Goal: Task Accomplishment & Management: Use online tool/utility

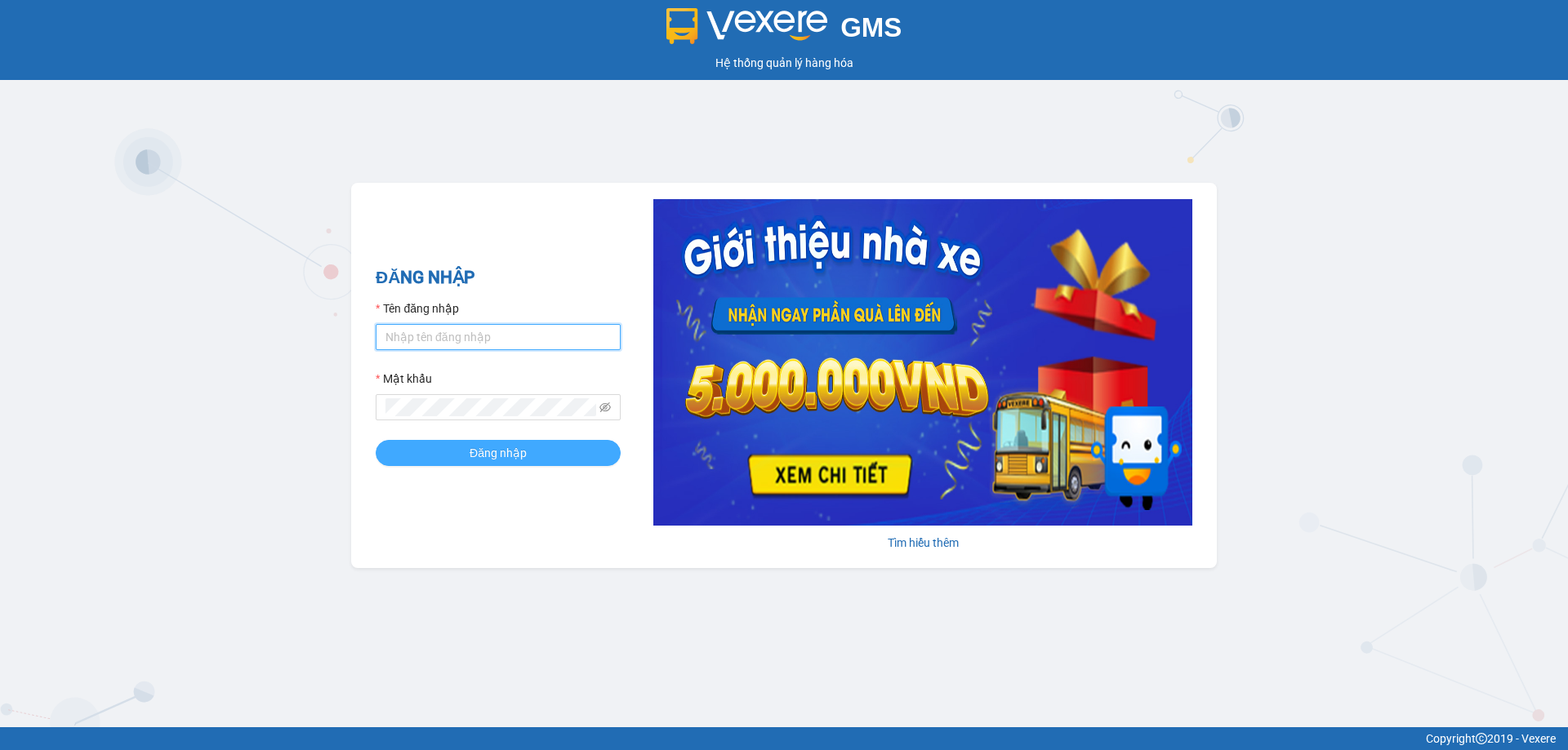
type input "bagahophong.tuanhung"
click at [497, 455] on span "Đăng nhập" at bounding box center [497, 453] width 57 height 18
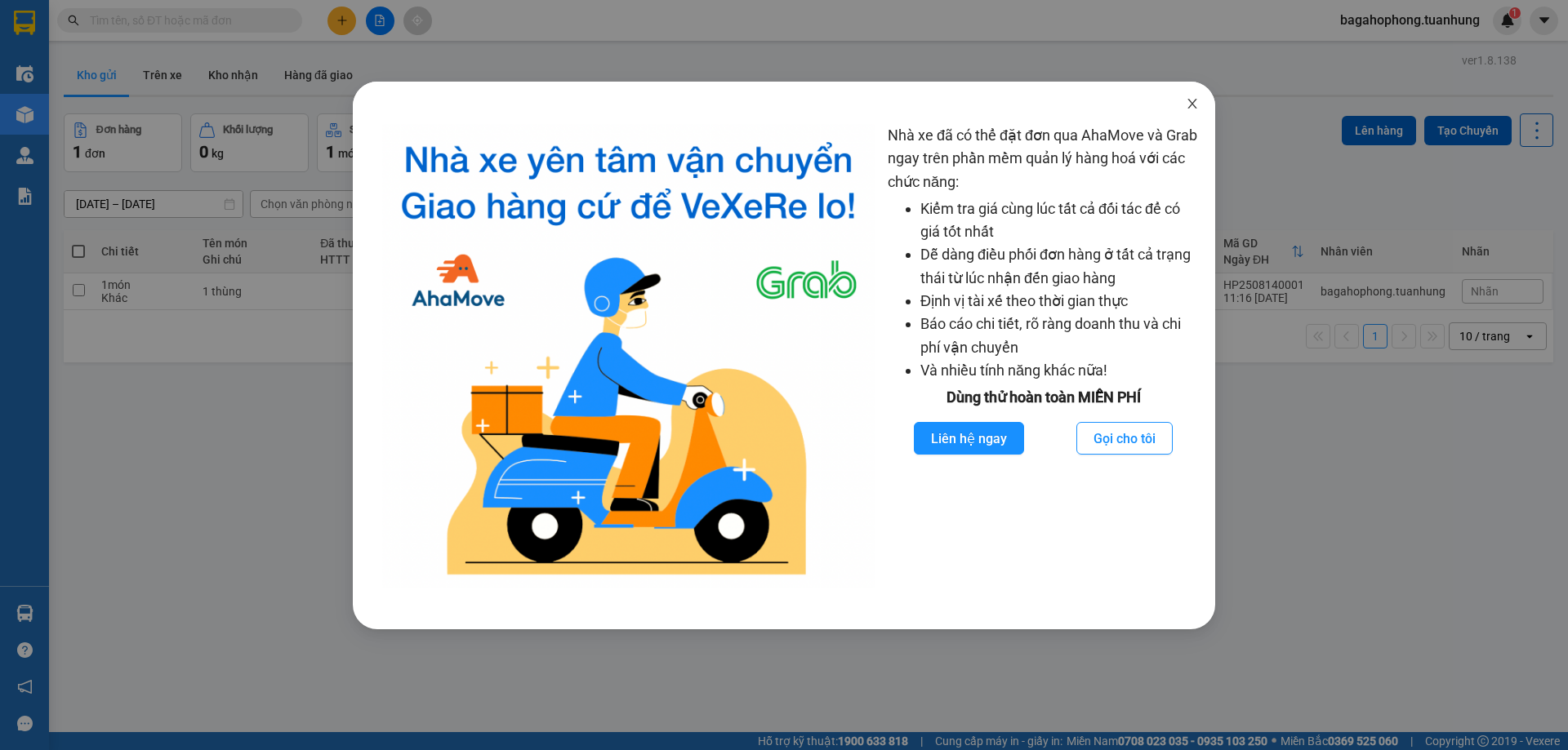
click at [1194, 104] on icon "close" at bounding box center [1192, 104] width 14 height 14
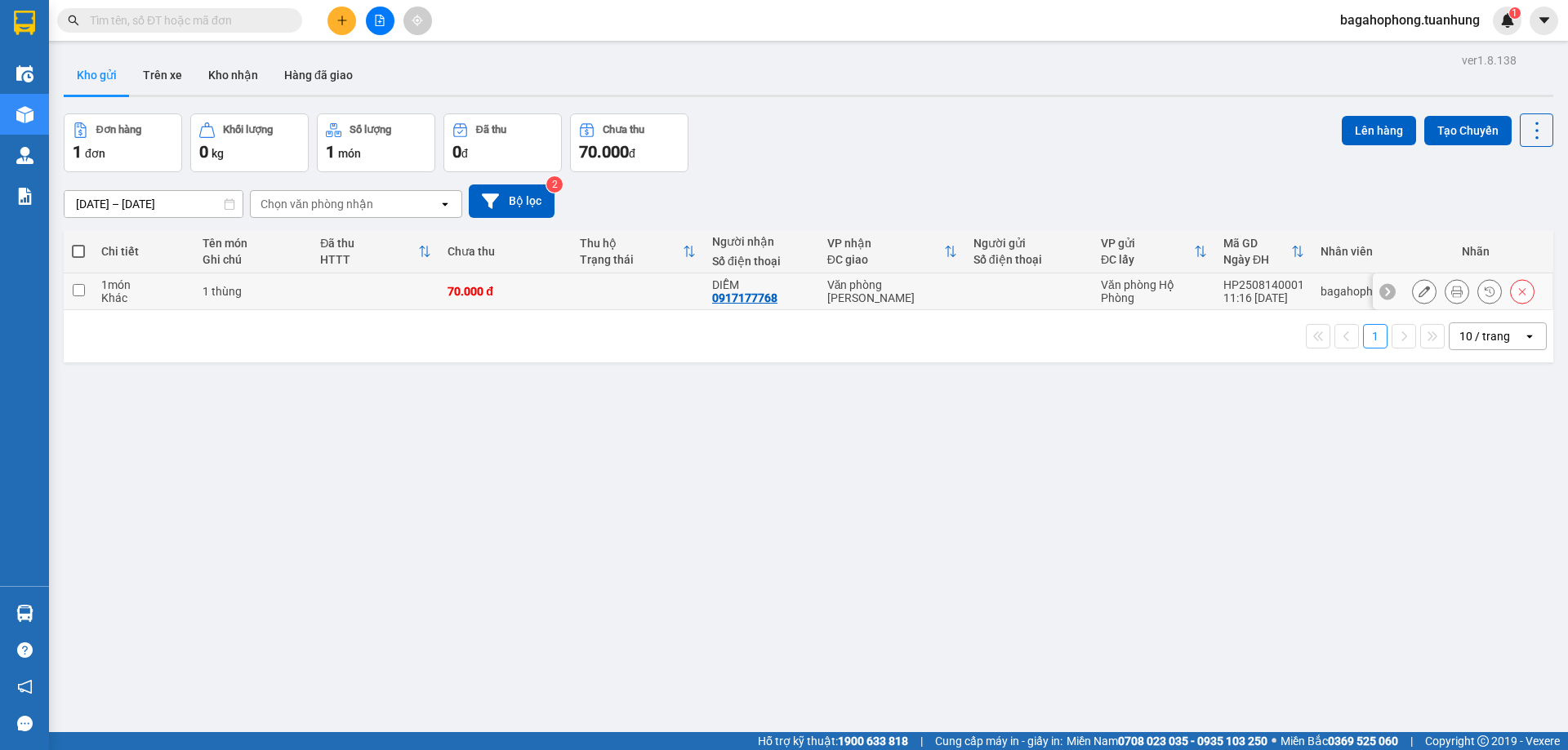
click at [76, 286] on input "checkbox" at bounding box center [79, 291] width 13 height 13
checkbox input "true"
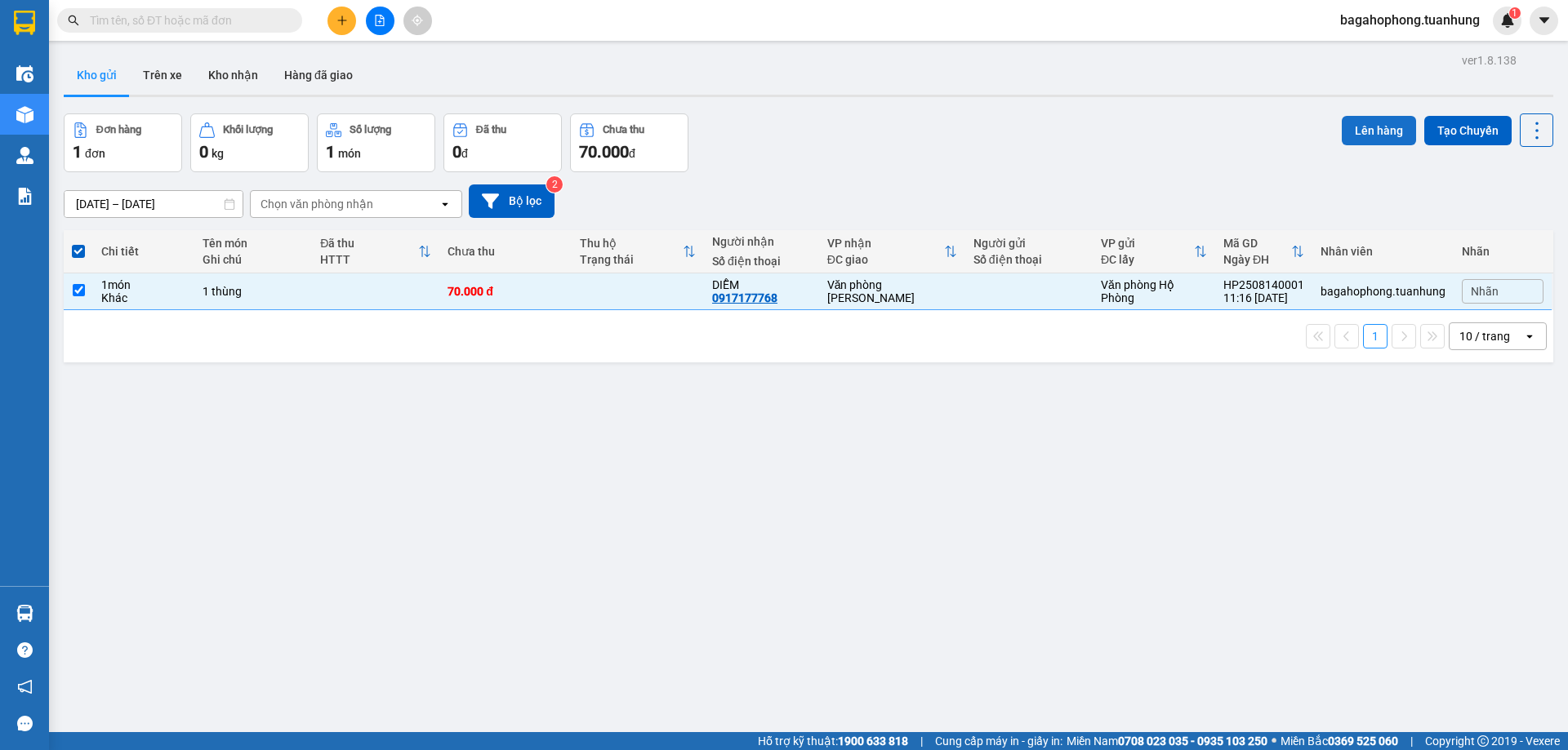
click at [1359, 139] on button "Lên hàng" at bounding box center [1379, 131] width 75 height 30
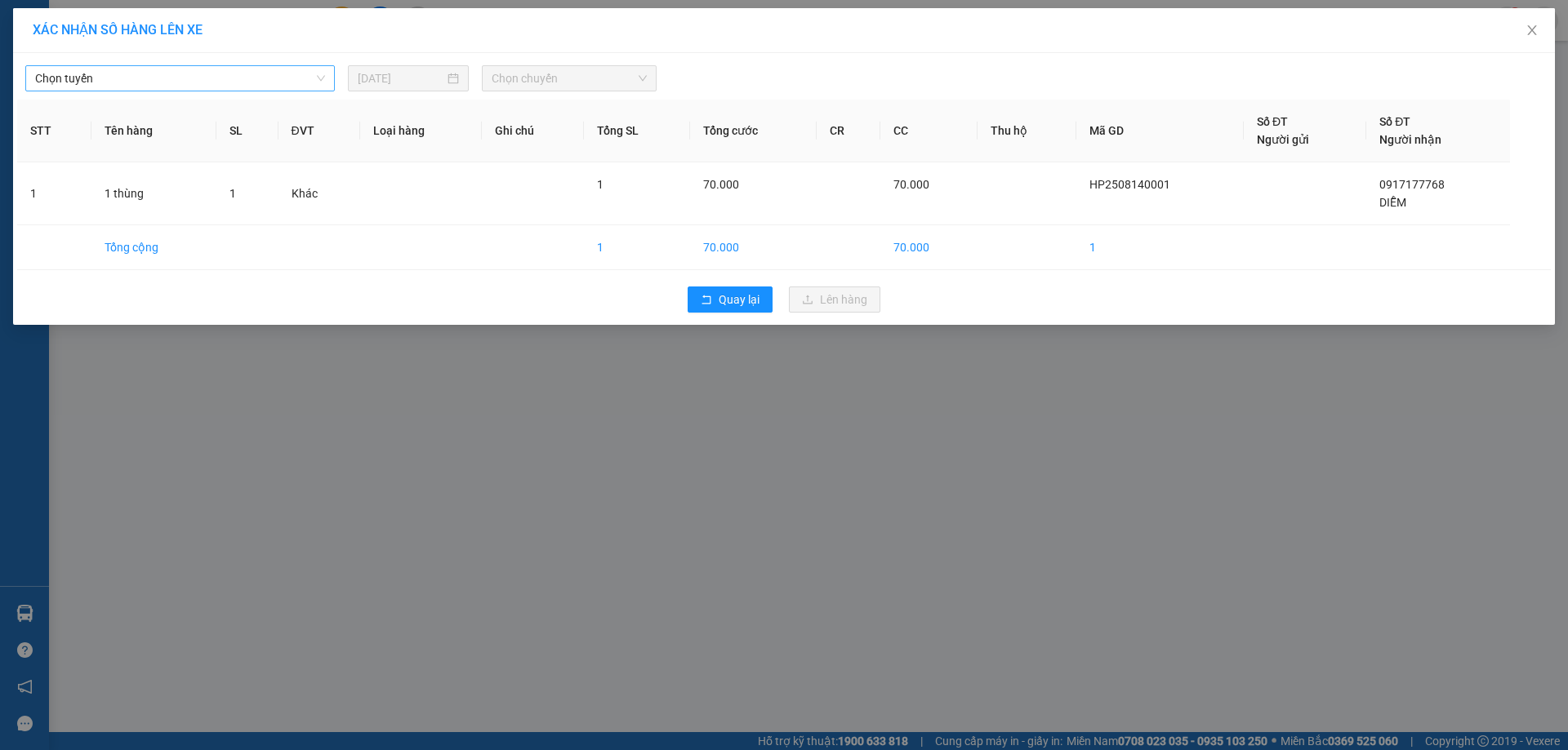
click at [236, 66] on span "Chọn tuyến" at bounding box center [180, 77] width 290 height 24
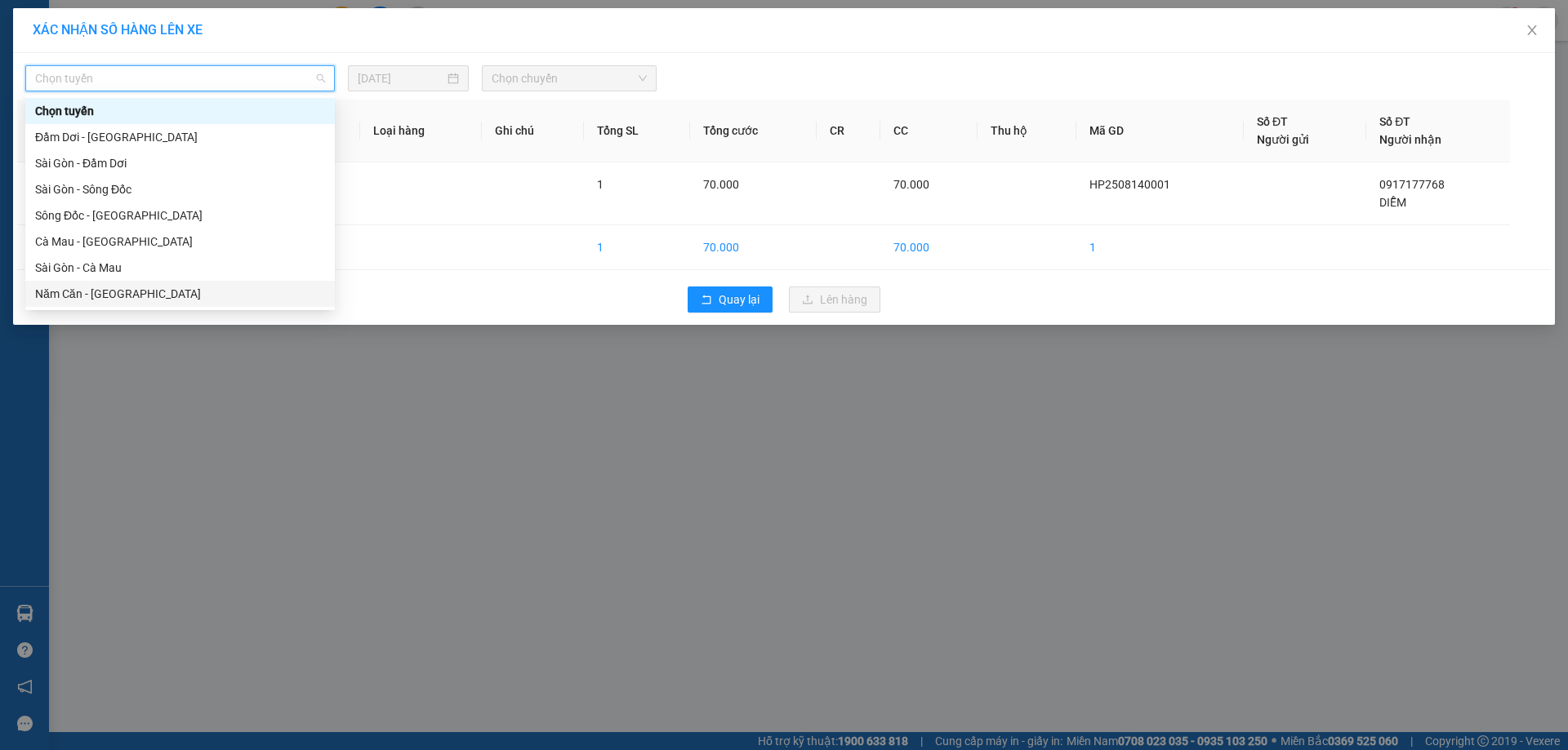
click at [129, 291] on div "Năm Căn - [GEOGRAPHIC_DATA]" at bounding box center [180, 294] width 290 height 18
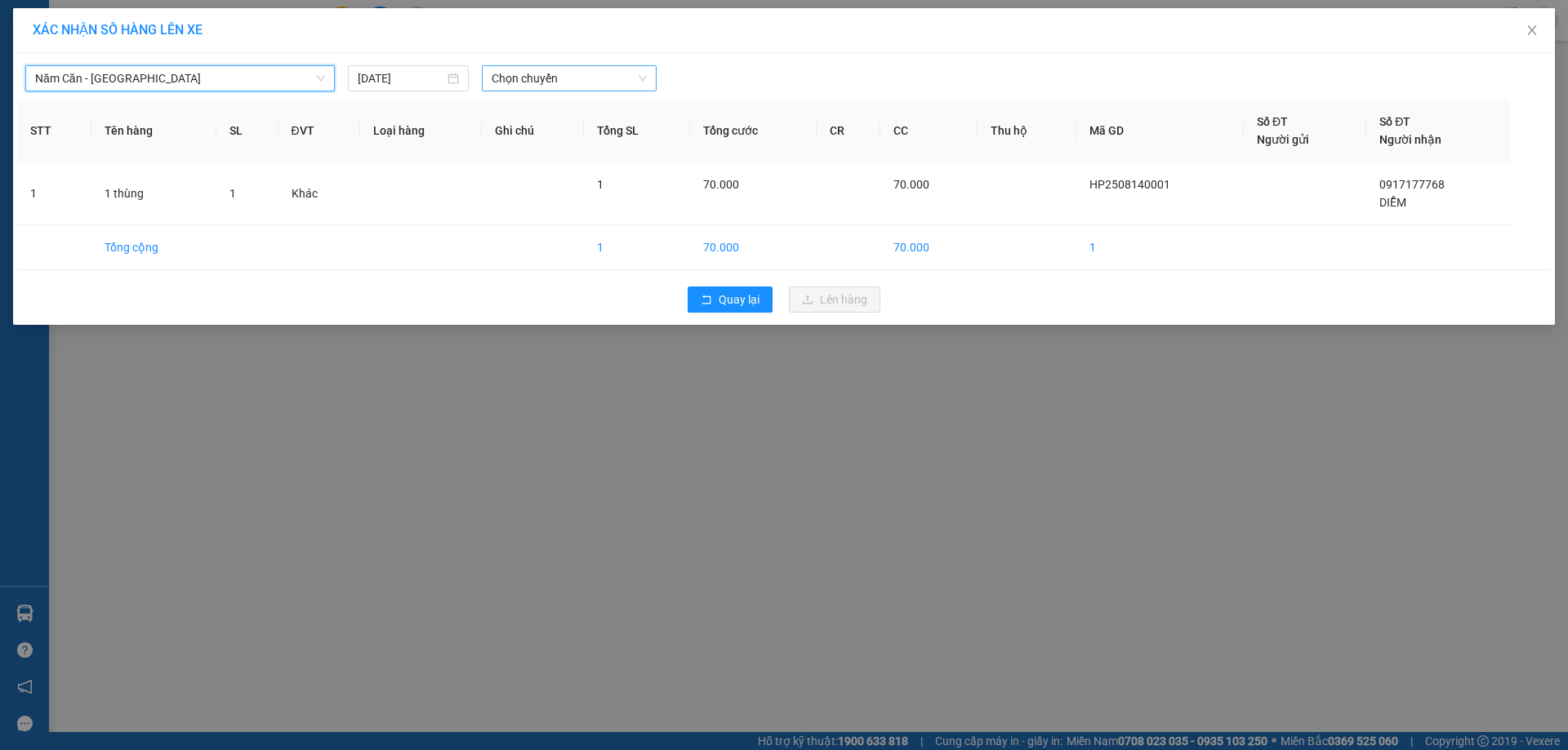
click at [543, 78] on span "Chọn chuyến" at bounding box center [569, 77] width 155 height 24
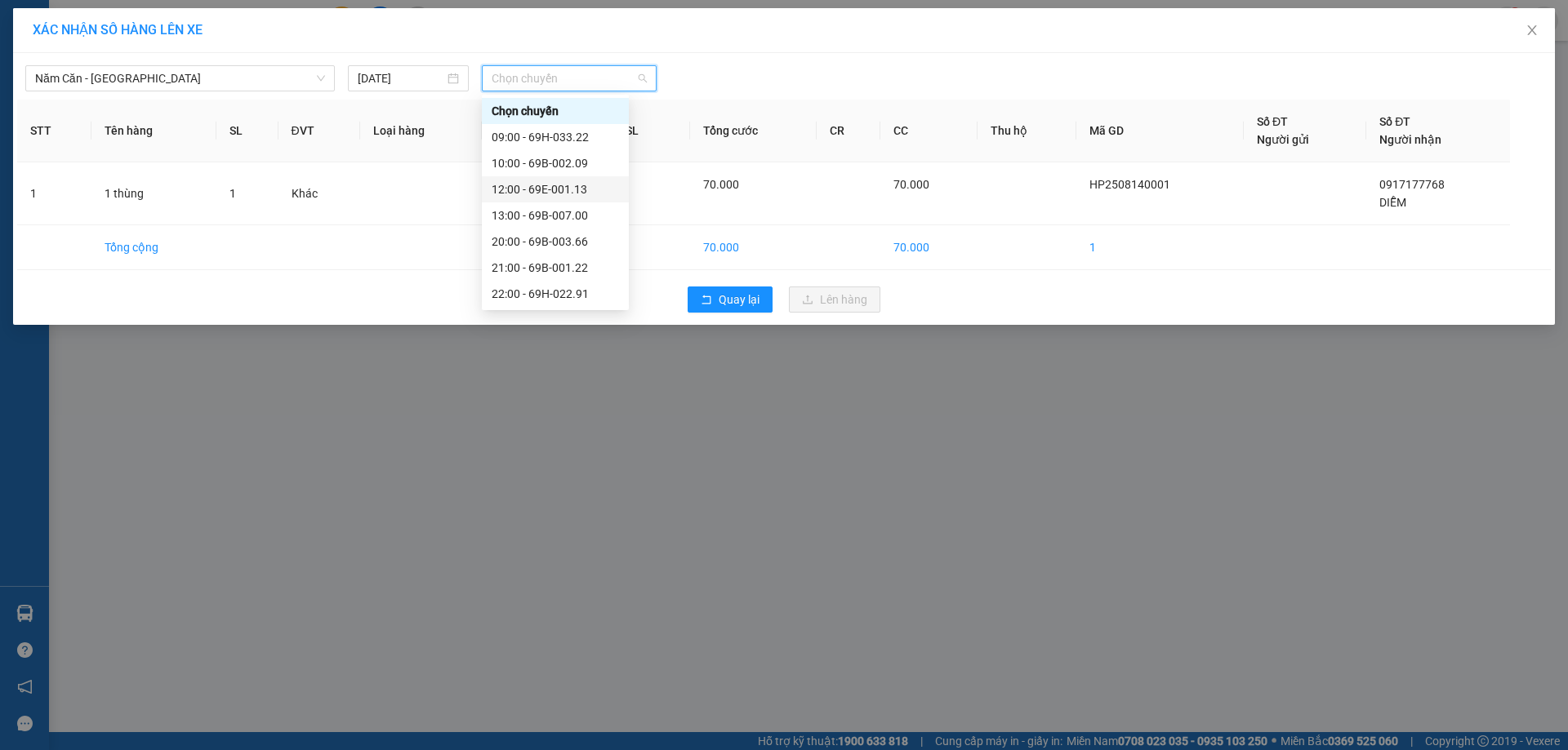
click at [582, 181] on div "12:00 - 69E-001.13" at bounding box center [555, 189] width 127 height 18
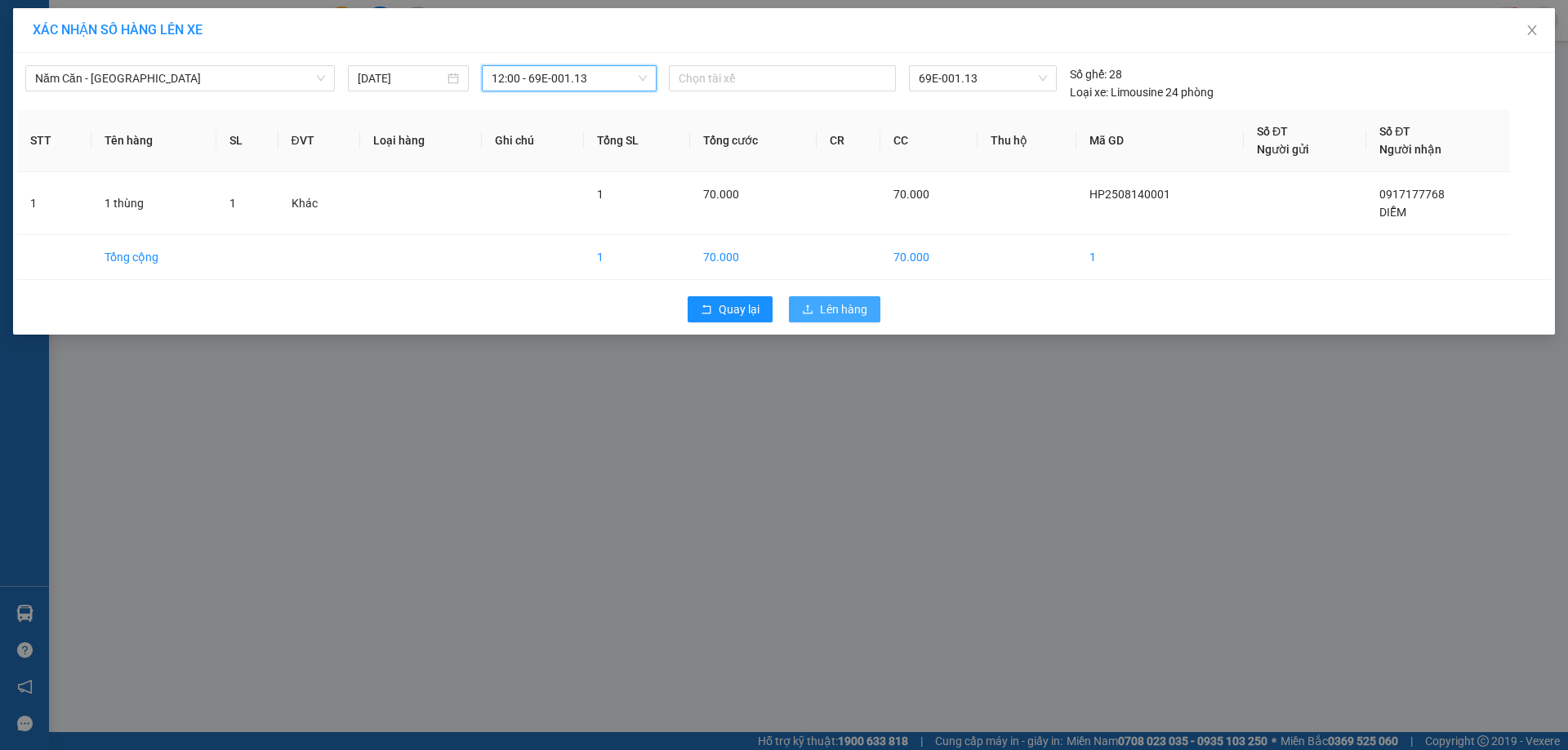
click at [830, 306] on span "Lên hàng" at bounding box center [843, 310] width 48 height 18
